Goal: Information Seeking & Learning: Learn about a topic

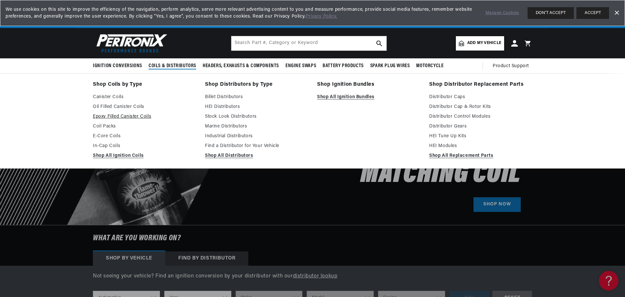
click at [112, 115] on link "Epoxy Filled Canister Coils" at bounding box center [144, 117] width 103 height 8
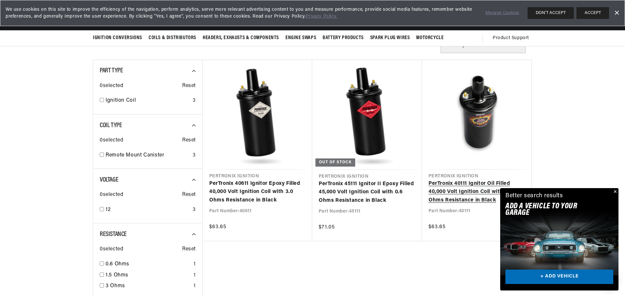
scroll to position [196, 0]
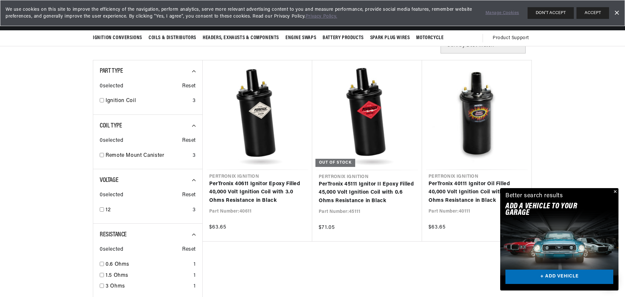
click at [617, 192] on button "Close" at bounding box center [615, 192] width 8 height 8
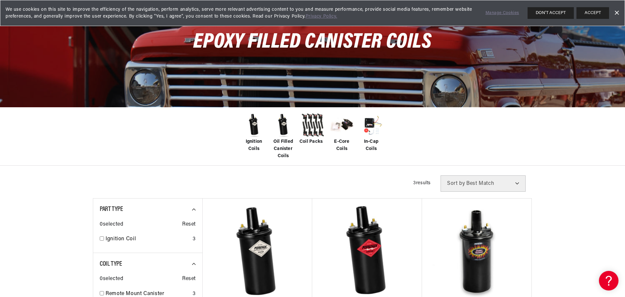
scroll to position [0, 0]
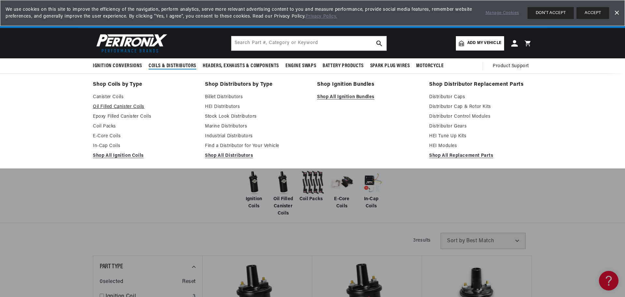
click at [116, 106] on link "Oil Filled Canister Coils" at bounding box center [144, 107] width 103 height 8
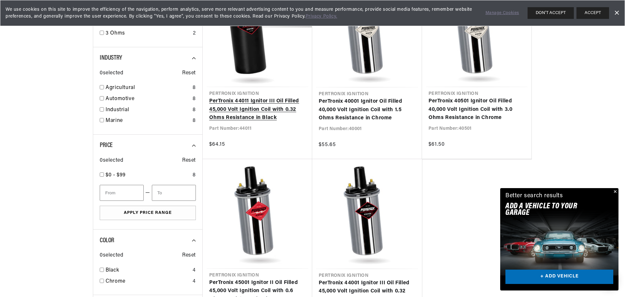
scroll to position [359, 0]
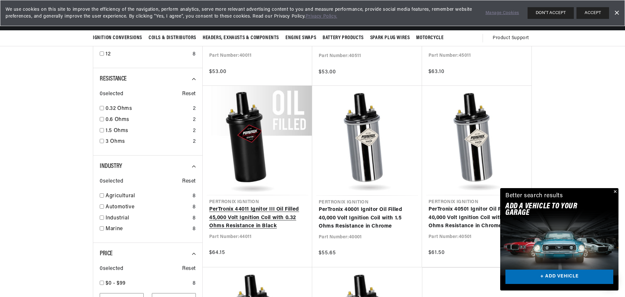
click at [262, 212] on link "PerTronix 44011 Ignitor III Oil Filled 45,000 Volt Ignition Coil with 0.32 Ohms…" at bounding box center [257, 217] width 97 height 25
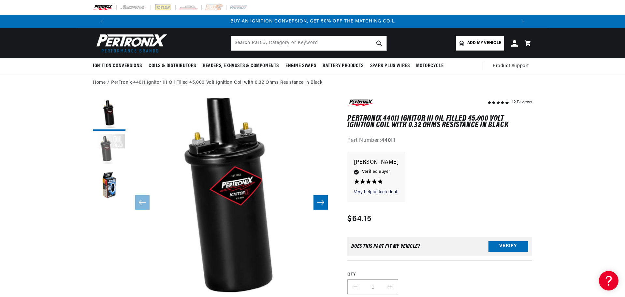
click at [114, 154] on button "Load image 2 in gallery view" at bounding box center [109, 150] width 33 height 33
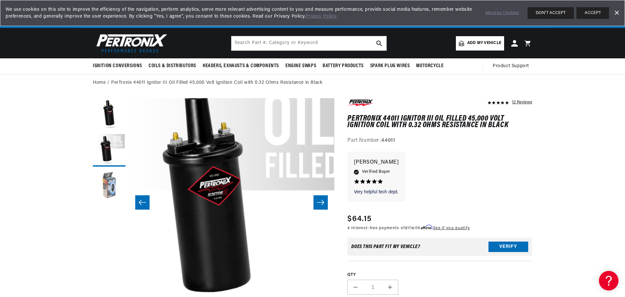
click at [112, 184] on button "Load image 3 in gallery view" at bounding box center [109, 186] width 33 height 33
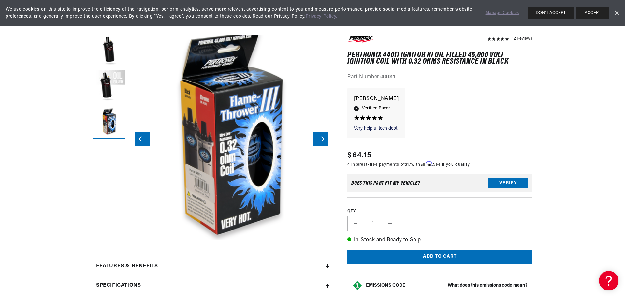
scroll to position [163, 0]
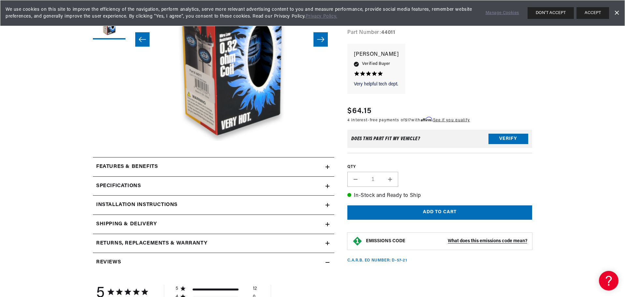
click at [317, 169] on div "Features & Benefits" at bounding box center [209, 167] width 233 height 8
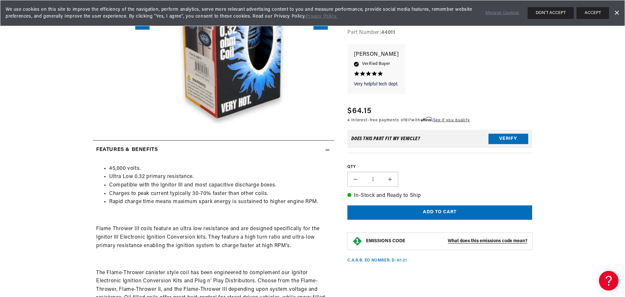
scroll to position [196, 0]
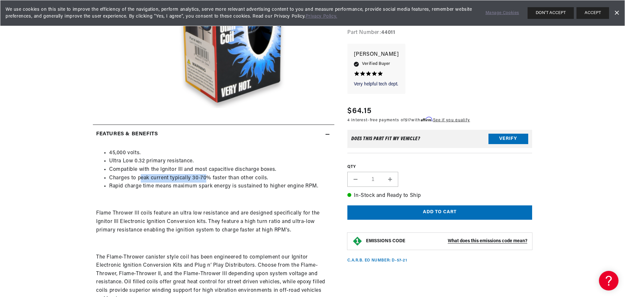
drag, startPoint x: 180, startPoint y: 175, endPoint x: 207, endPoint y: 175, distance: 26.7
click at [207, 175] on li "Charges to peak current typically 30-70% faster than other coils." at bounding box center [220, 178] width 222 height 8
drag, startPoint x: 137, startPoint y: 184, endPoint x: 187, endPoint y: 184, distance: 50.2
click at [187, 184] on li "Rapid charge time means maximum spark energy is sustained to higher engine RPM." at bounding box center [220, 186] width 222 height 8
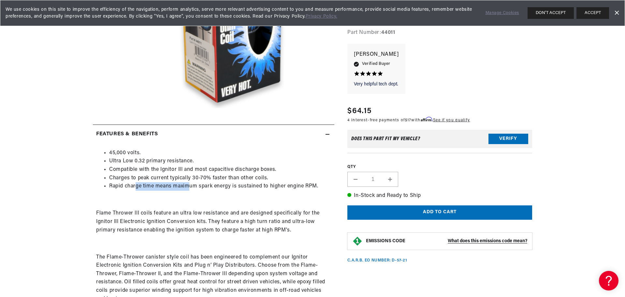
click at [187, 184] on li "Rapid charge time means maximum spark energy is sustained to higher engine RPM." at bounding box center [220, 186] width 222 height 8
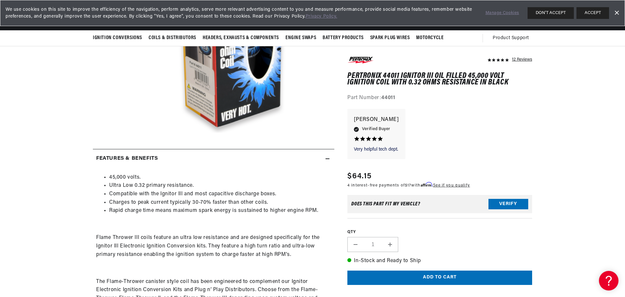
scroll to position [0, 0]
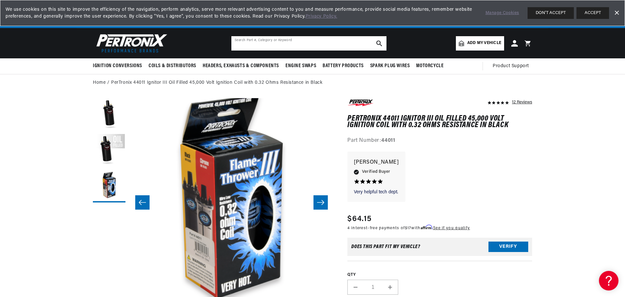
click at [288, 42] on input "text" at bounding box center [308, 43] width 155 height 14
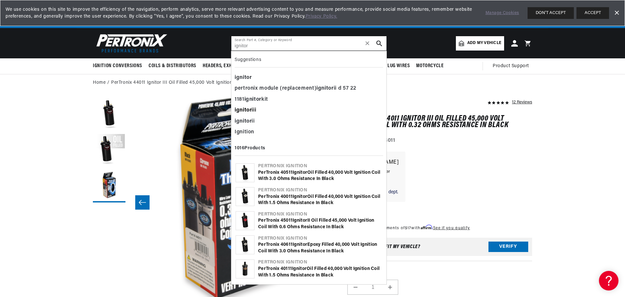
type input "ignitor"
click at [263, 110] on div "ignitor iii" at bounding box center [309, 110] width 149 height 11
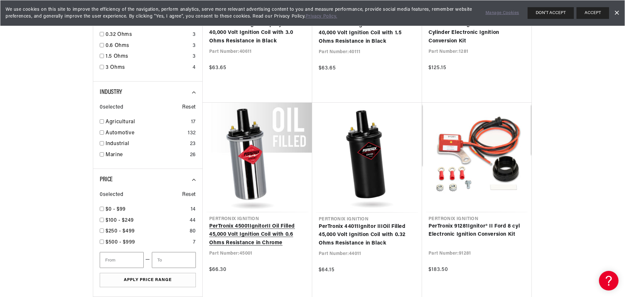
scroll to position [0, 407]
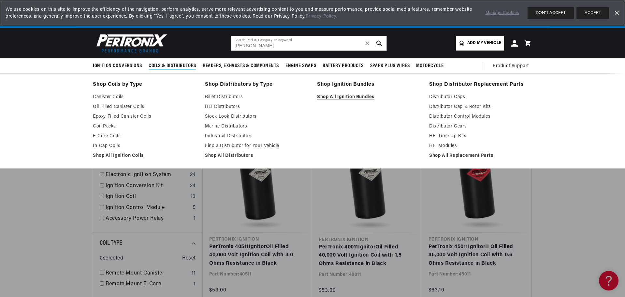
scroll to position [0, 814]
click at [234, 116] on link "Stock Look Distributors" at bounding box center [256, 117] width 103 height 8
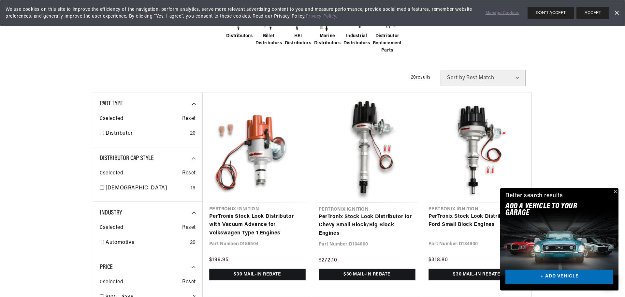
click at [614, 192] on button "Close" at bounding box center [615, 192] width 8 height 8
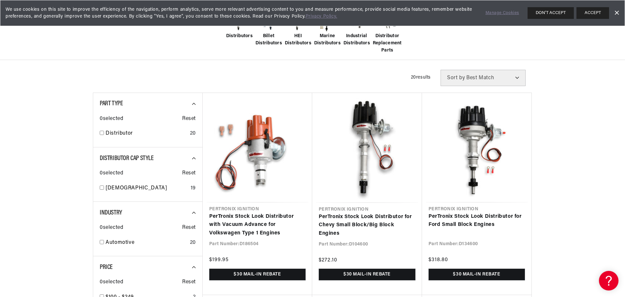
scroll to position [0, 407]
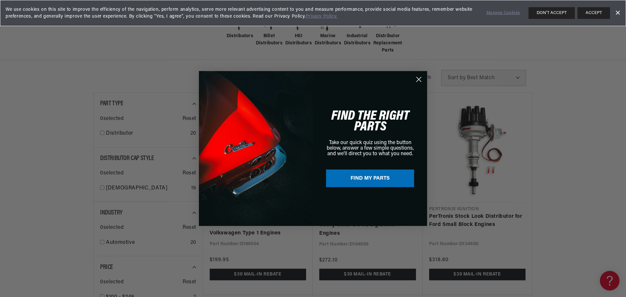
click at [422, 80] on circle "Close dialog" at bounding box center [418, 79] width 11 height 11
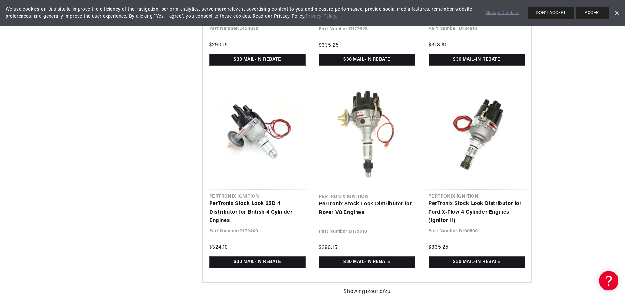
scroll to position [946, 0]
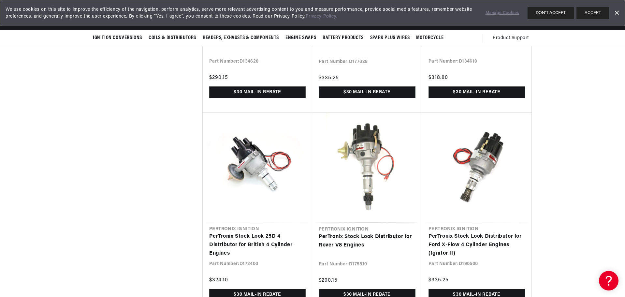
scroll to position [554, 0]
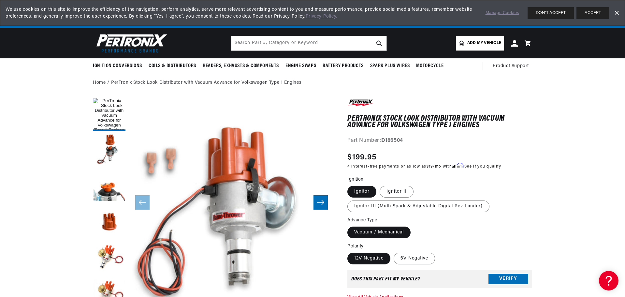
scroll to position [65, 0]
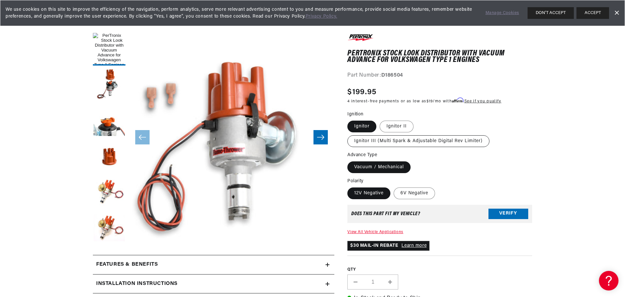
click at [405, 142] on label "Ignitor III (Multi Spark & Adjustable Digital Rev Limiter)" at bounding box center [419, 141] width 142 height 12
click at [417, 120] on input "Ignitor III (Multi Spark & Adjustable Digital Rev Limiter)" at bounding box center [417, 119] width 0 height 0
radio input "true"
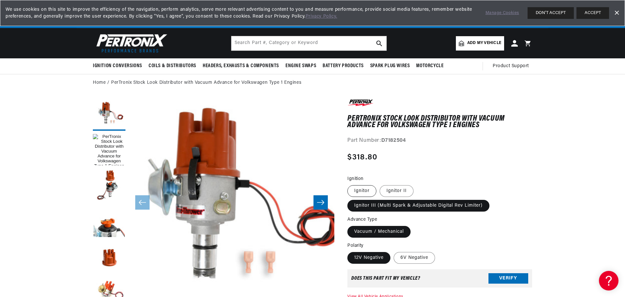
click at [356, 191] on label "Ignitor" at bounding box center [362, 191] width 29 height 12
click at [350, 184] on input "Ignitor" at bounding box center [349, 184] width 0 height 0
radio input "true"
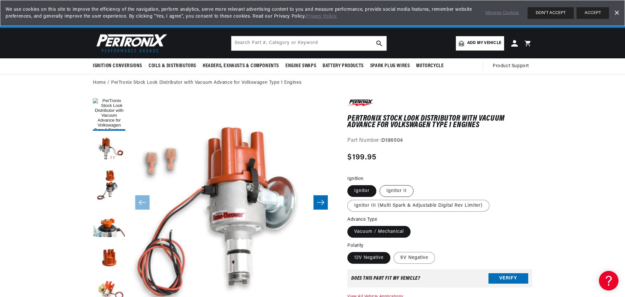
click at [391, 188] on label "Ignitor II" at bounding box center [397, 191] width 34 height 12
click at [380, 184] on input "Ignitor II" at bounding box center [380, 184] width 0 height 0
radio input "true"
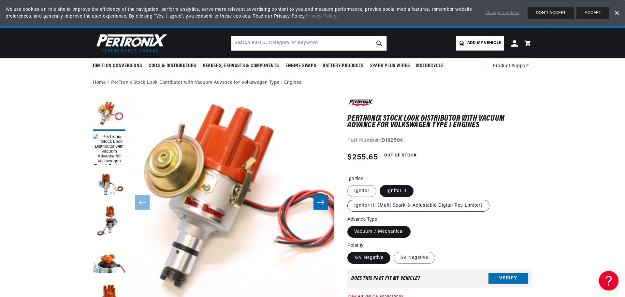
click at [383, 207] on label "Ignitor III (Multi Spark & Adjustable Digital Rev Limiter)" at bounding box center [419, 206] width 142 height 12
click at [417, 184] on input "Ignitor III (Multi Spark & Adjustable Digital Rev Limiter)" at bounding box center [417, 184] width 0 height 0
radio input "true"
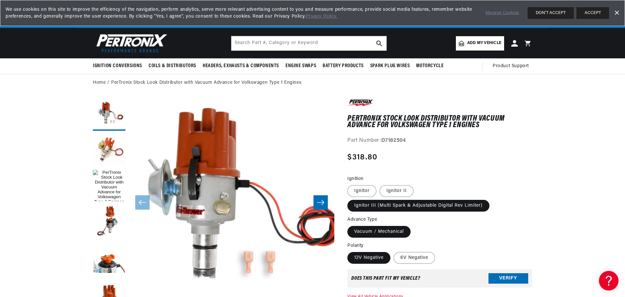
click at [395, 138] on strong "D7182504" at bounding box center [393, 140] width 25 height 5
copy strong "D7182504"
click at [399, 187] on label "Ignitor II" at bounding box center [397, 191] width 34 height 12
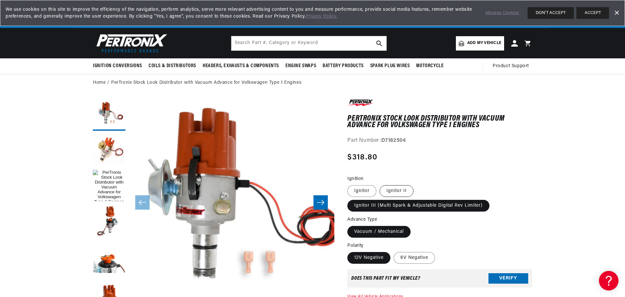
click at [380, 184] on input "Ignitor II" at bounding box center [380, 184] width 0 height 0
radio input "true"
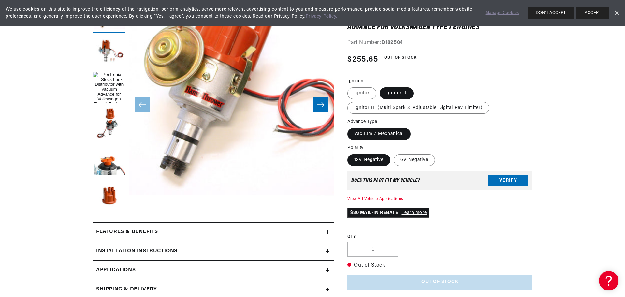
scroll to position [21, 0]
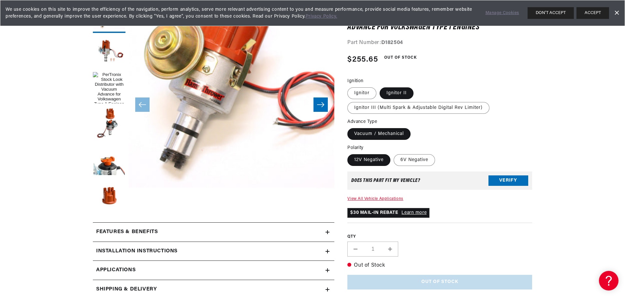
click at [186, 232] on div "Features & Benefits" at bounding box center [209, 232] width 233 height 8
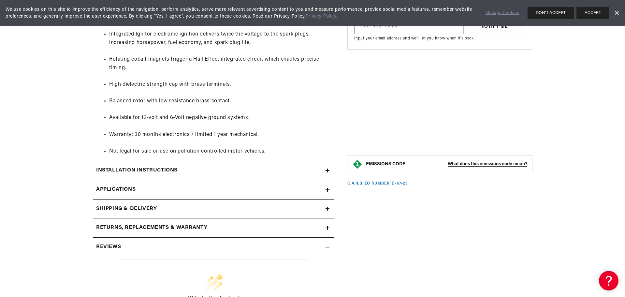
click at [175, 170] on h2 "Installation instructions" at bounding box center [137, 170] width 82 height 8
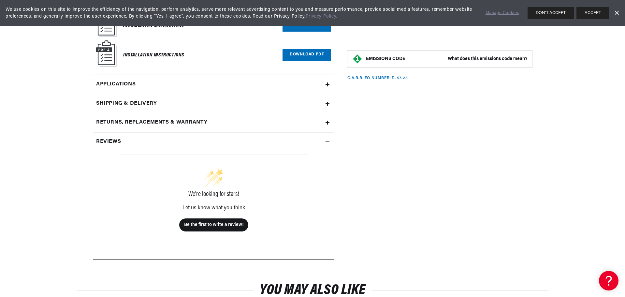
scroll to position [0, 250]
click at [152, 82] on link "Applications" at bounding box center [214, 84] width 242 height 19
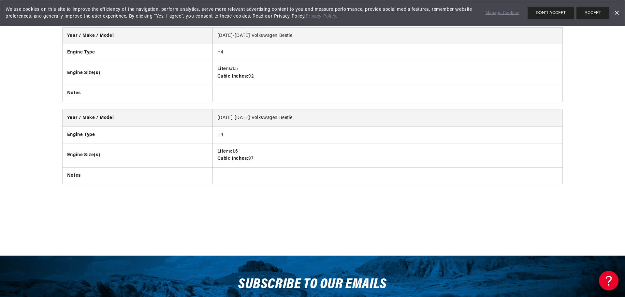
scroll to position [0, 779]
